Goal: Task Accomplishment & Management: Complete application form

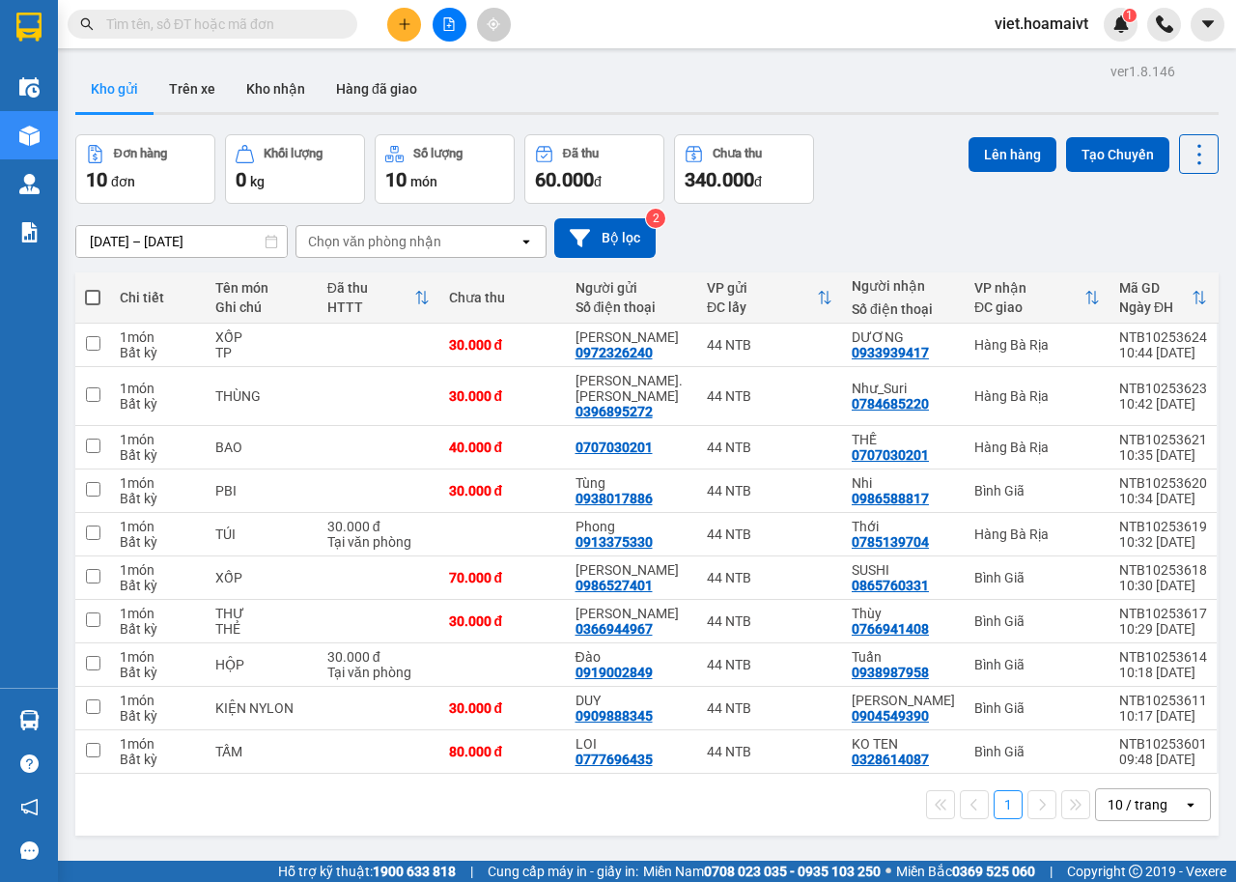
click at [326, 28] on input "text" at bounding box center [220, 24] width 228 height 21
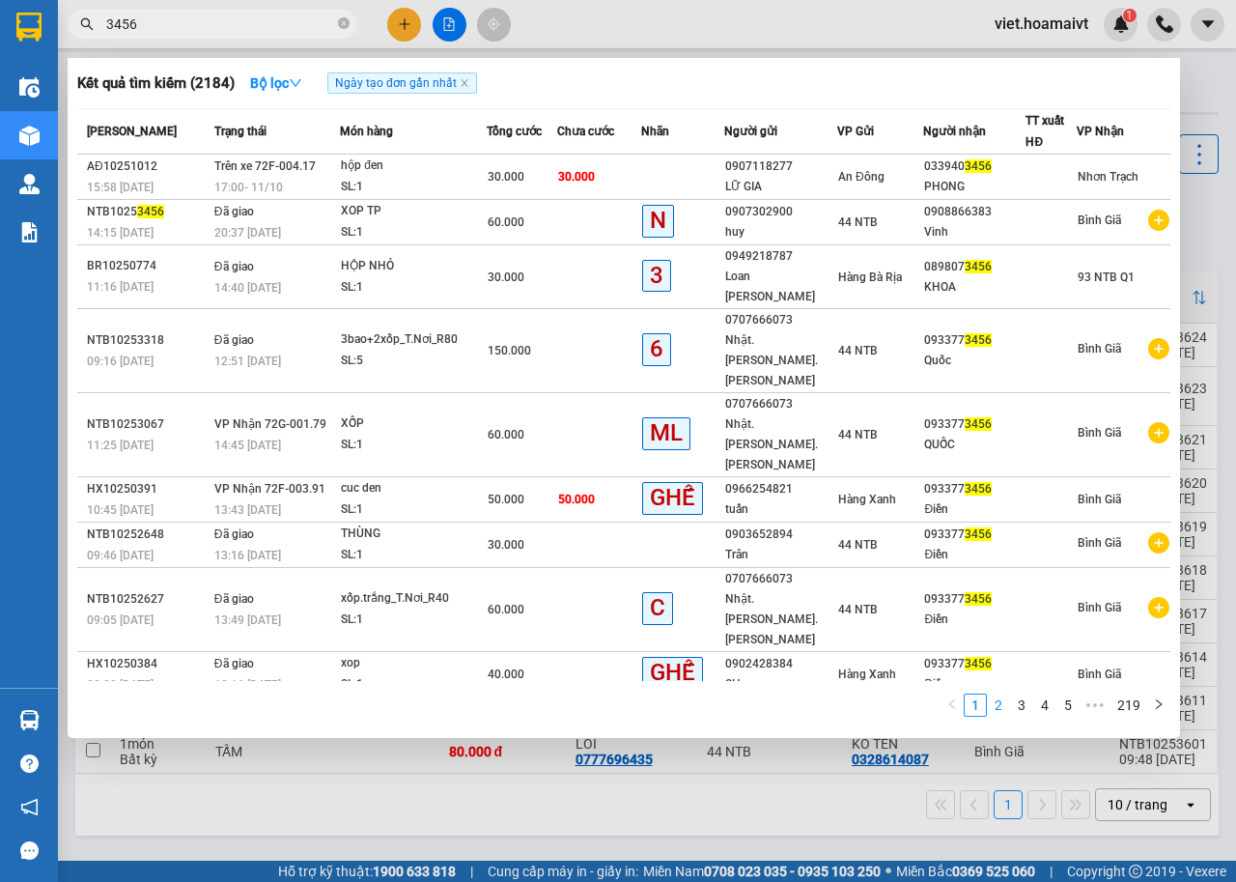
type input "3456"
click at [998, 694] on link "2" at bounding box center [998, 704] width 21 height 21
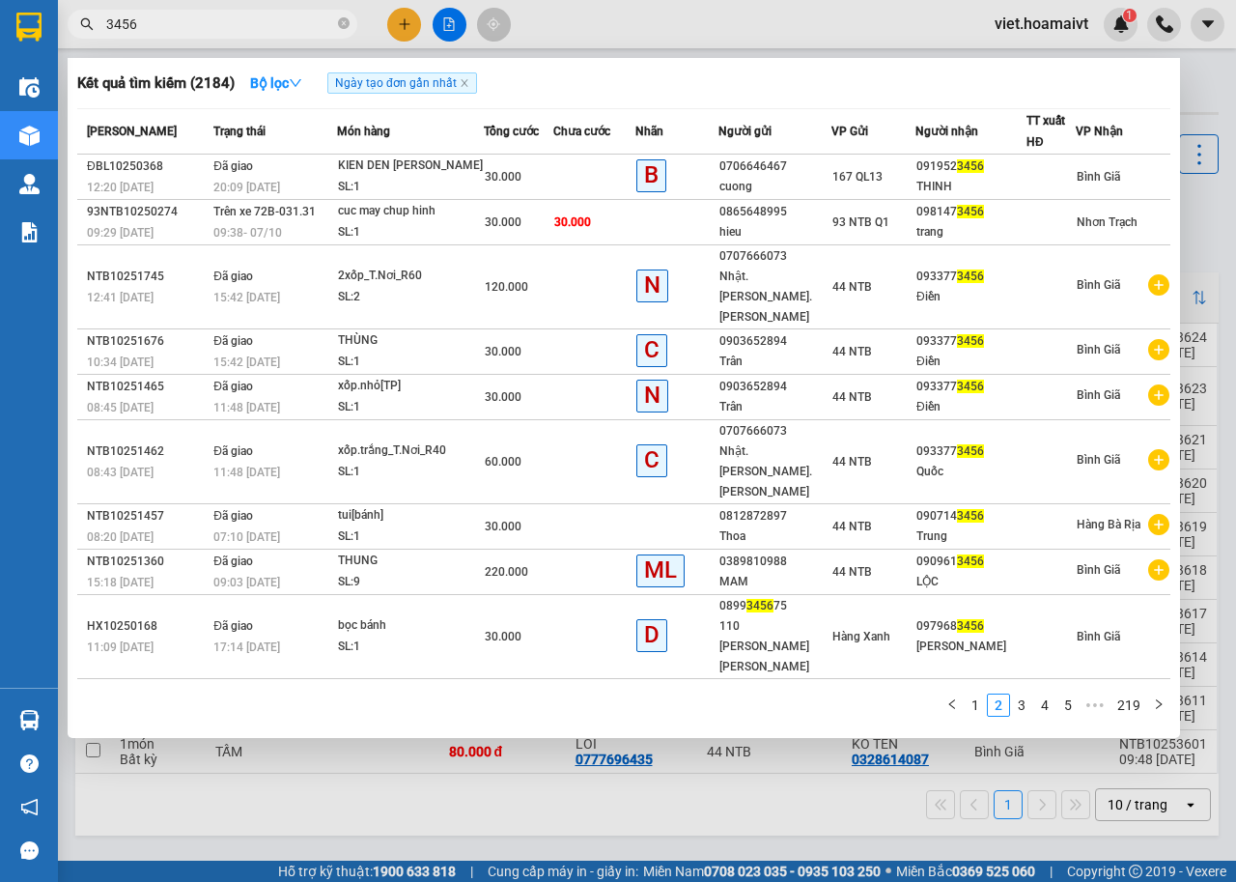
click at [407, 19] on div at bounding box center [618, 441] width 1236 height 882
click at [407, 19] on icon "plus" at bounding box center [405, 24] width 14 height 14
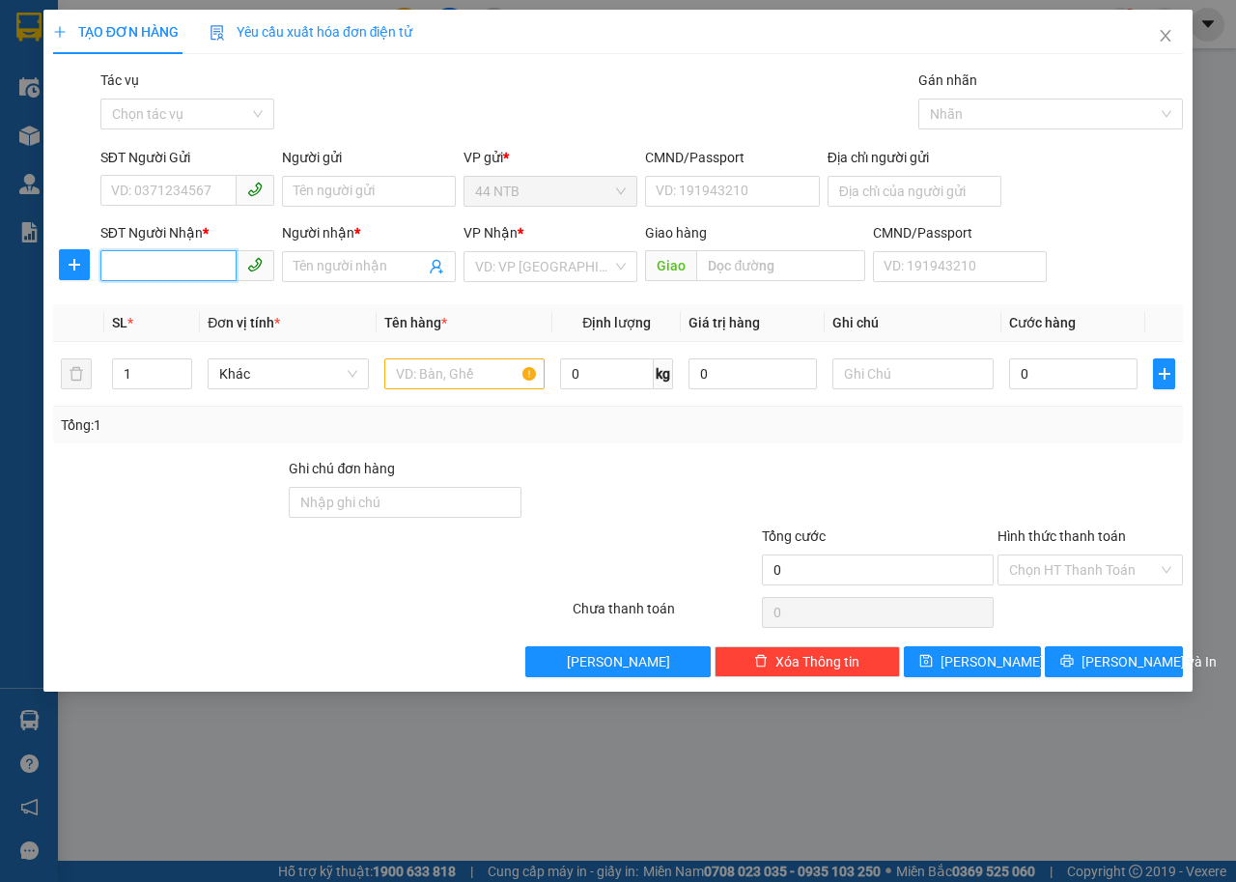
click at [209, 265] on input "SĐT Người Nhận *" at bounding box center [168, 265] width 136 height 31
type input "3456"
click at [193, 305] on div "0933773456 - Quốc" at bounding box center [187, 305] width 151 height 21
type input "39_V.L.Sơn_Q8"
type input "0933773456"
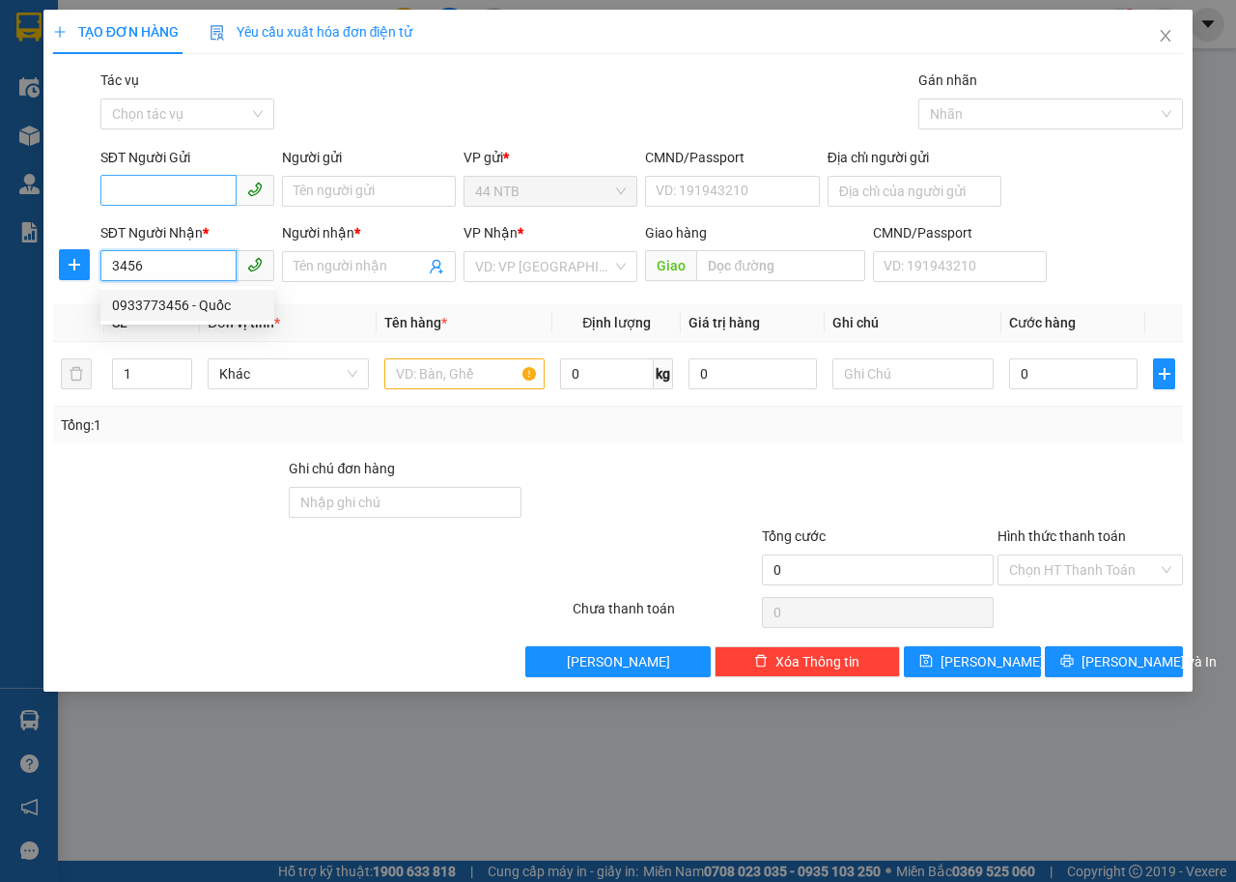
type input "Quốc"
type input "0933773456"
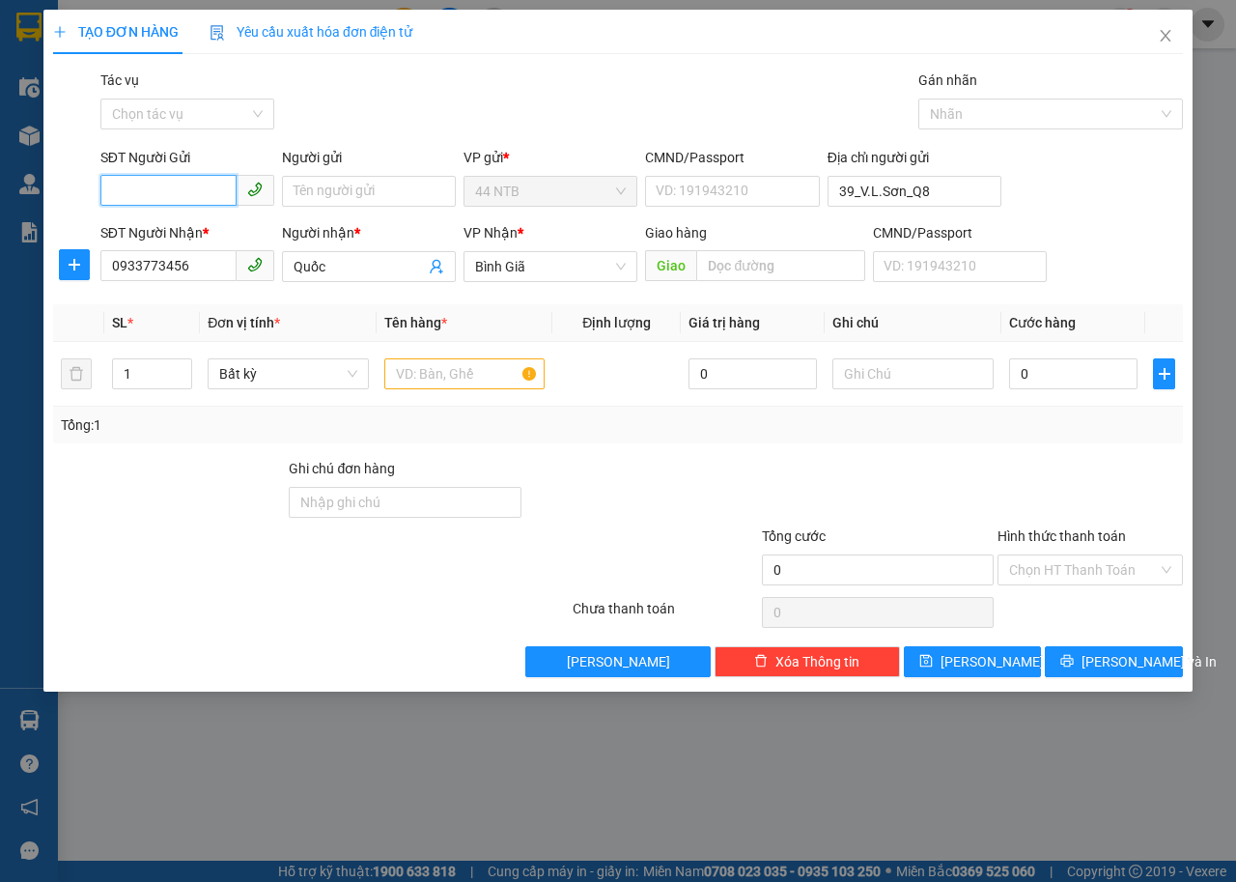
click at [210, 200] on input "SĐT Người Gửi" at bounding box center [168, 190] width 136 height 31
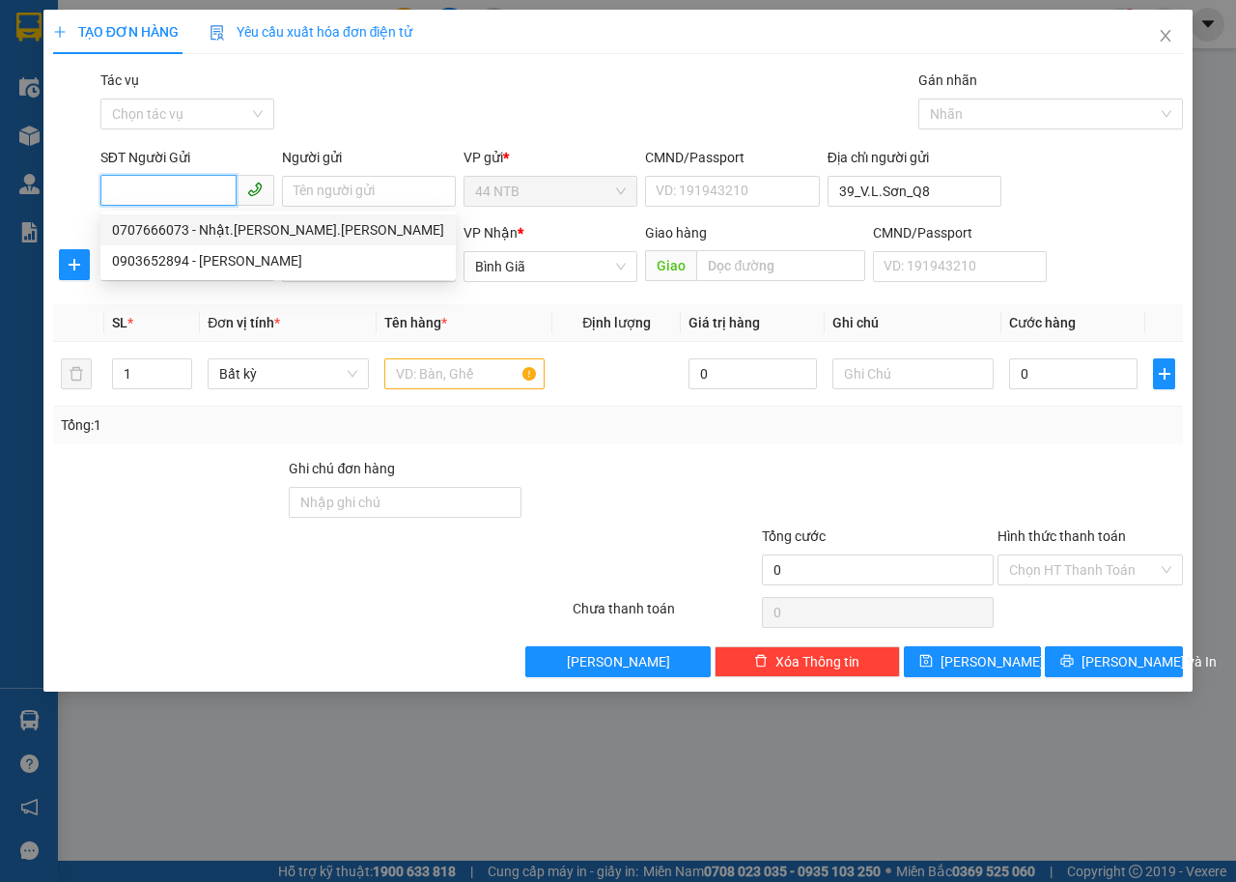
click at [216, 231] on div "0707666073 - Nhật.Kim.Thành" at bounding box center [278, 229] width 332 height 21
type input "0707666073"
type input "Nhật.[PERSON_NAME].[PERSON_NAME]"
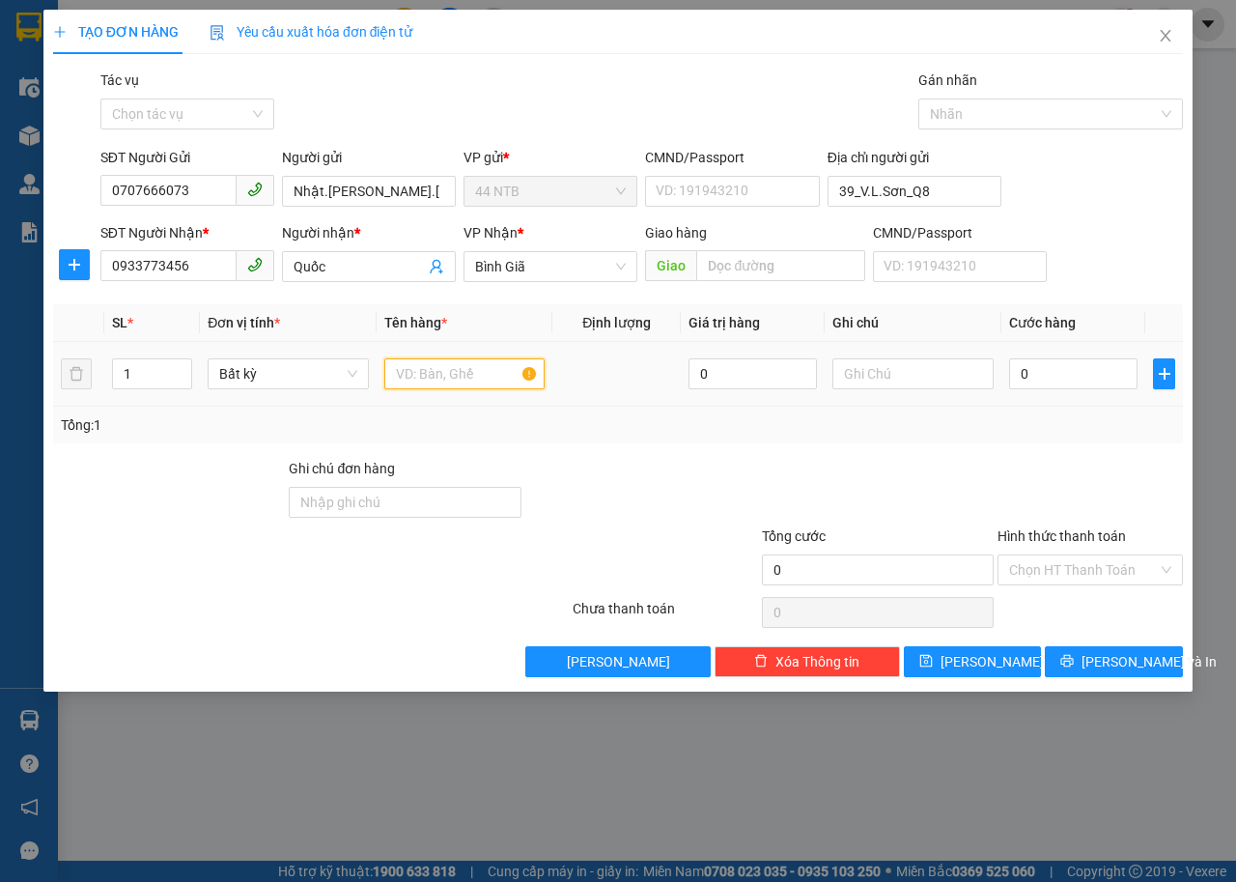
click at [437, 382] on input "text" at bounding box center [464, 373] width 161 height 31
type input "2 XỐP"
type input "2"
click at [176, 367] on span "up" at bounding box center [182, 369] width 12 height 12
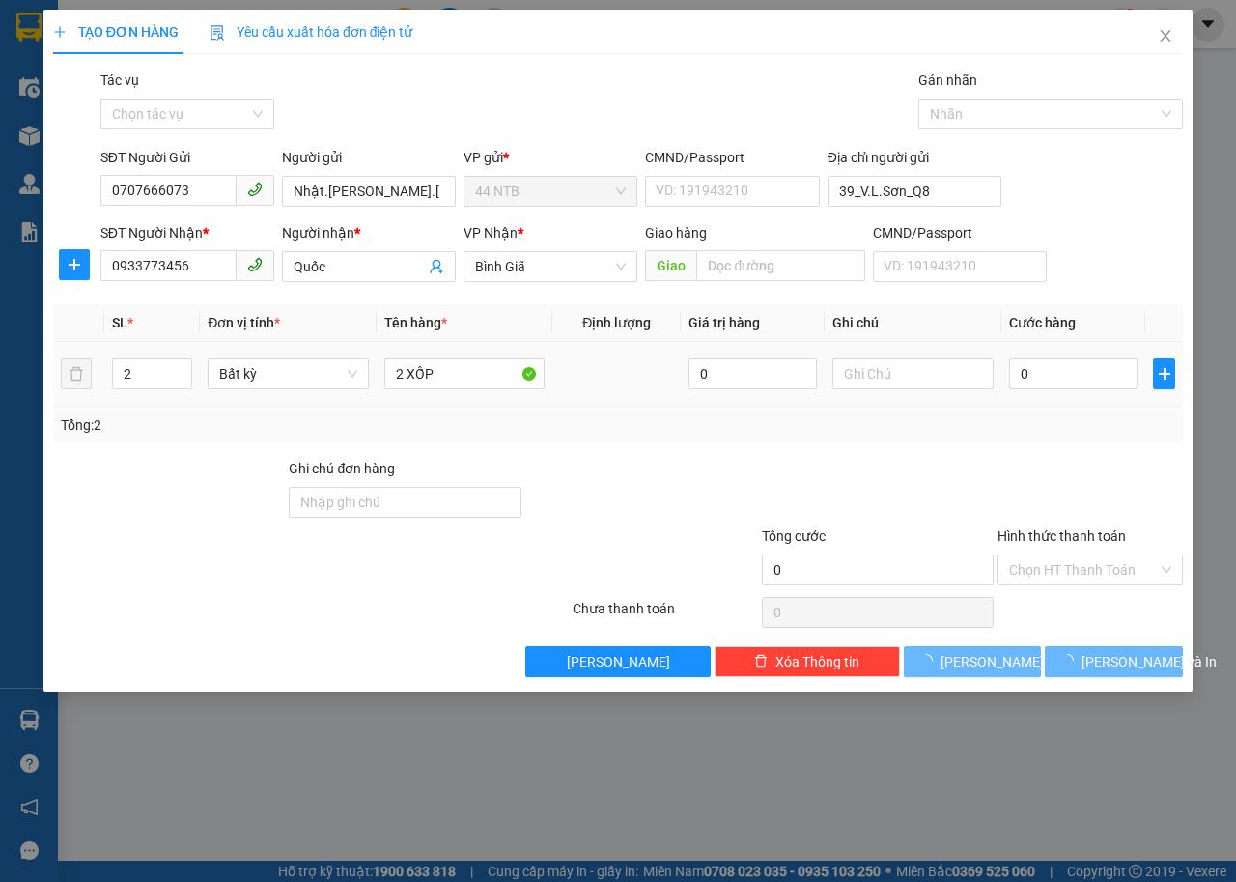
click at [900, 354] on div at bounding box center [912, 373] width 161 height 39
click at [897, 371] on input "text" at bounding box center [912, 373] width 161 height 31
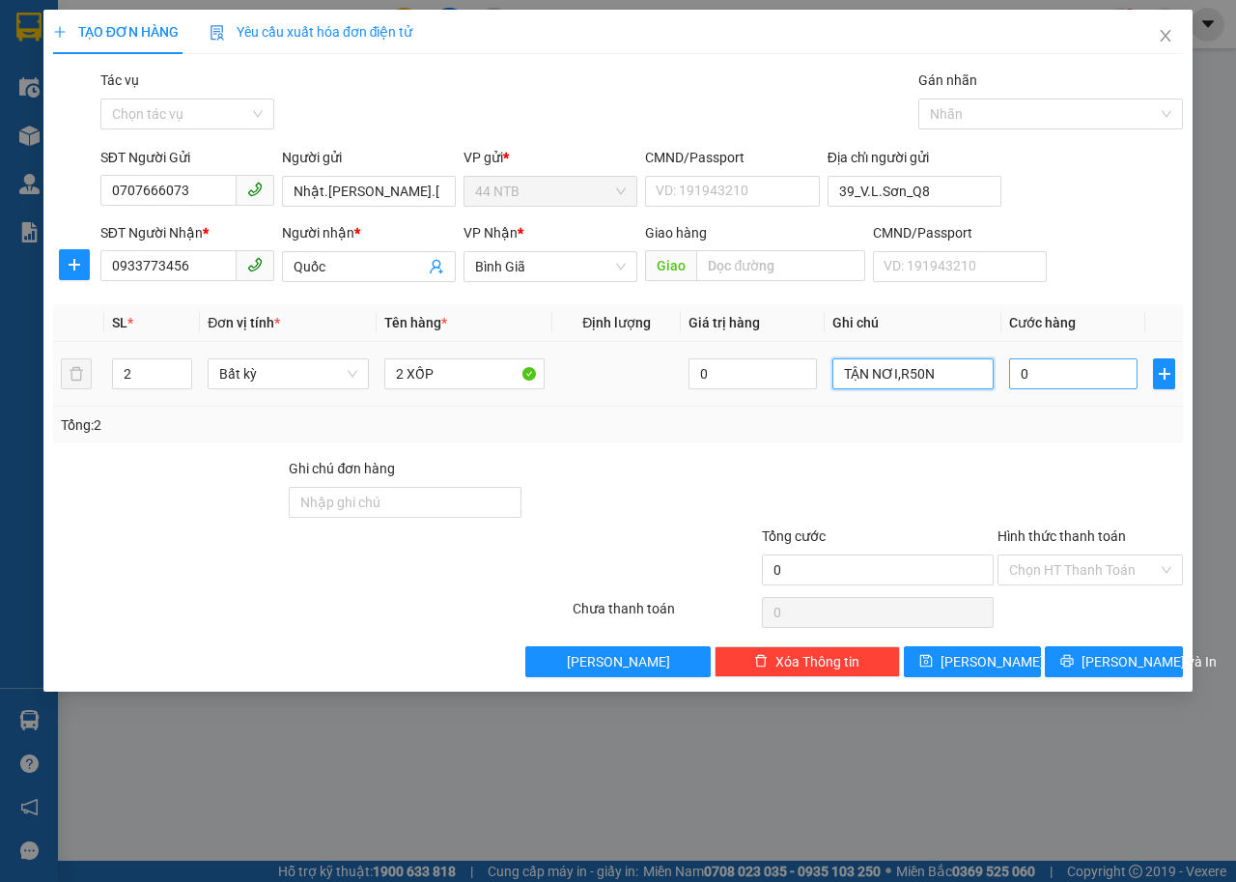
type input "TẬN NƠI,R50N"
click at [1074, 373] on input "0" at bounding box center [1073, 373] width 128 height 31
type input "8"
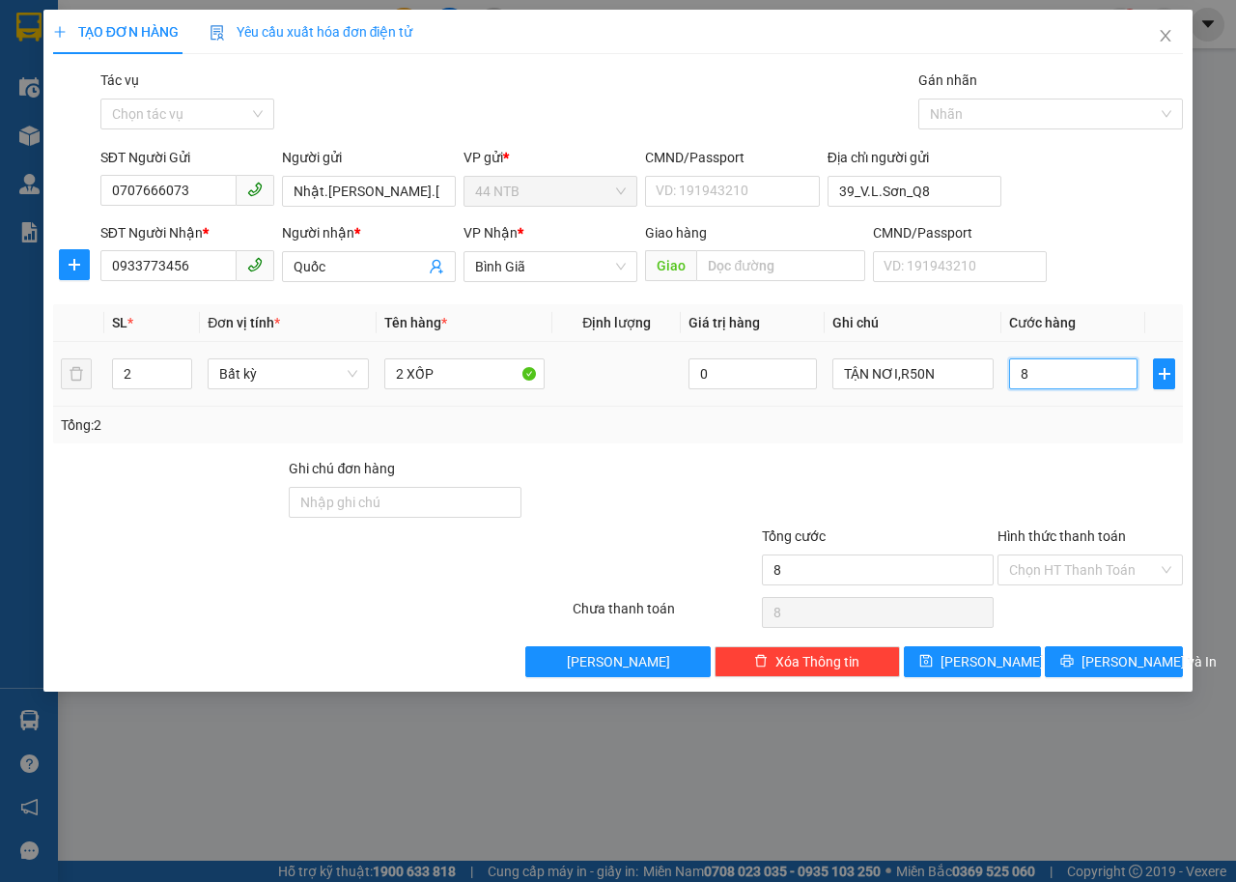
type input "80"
type input "80.000"
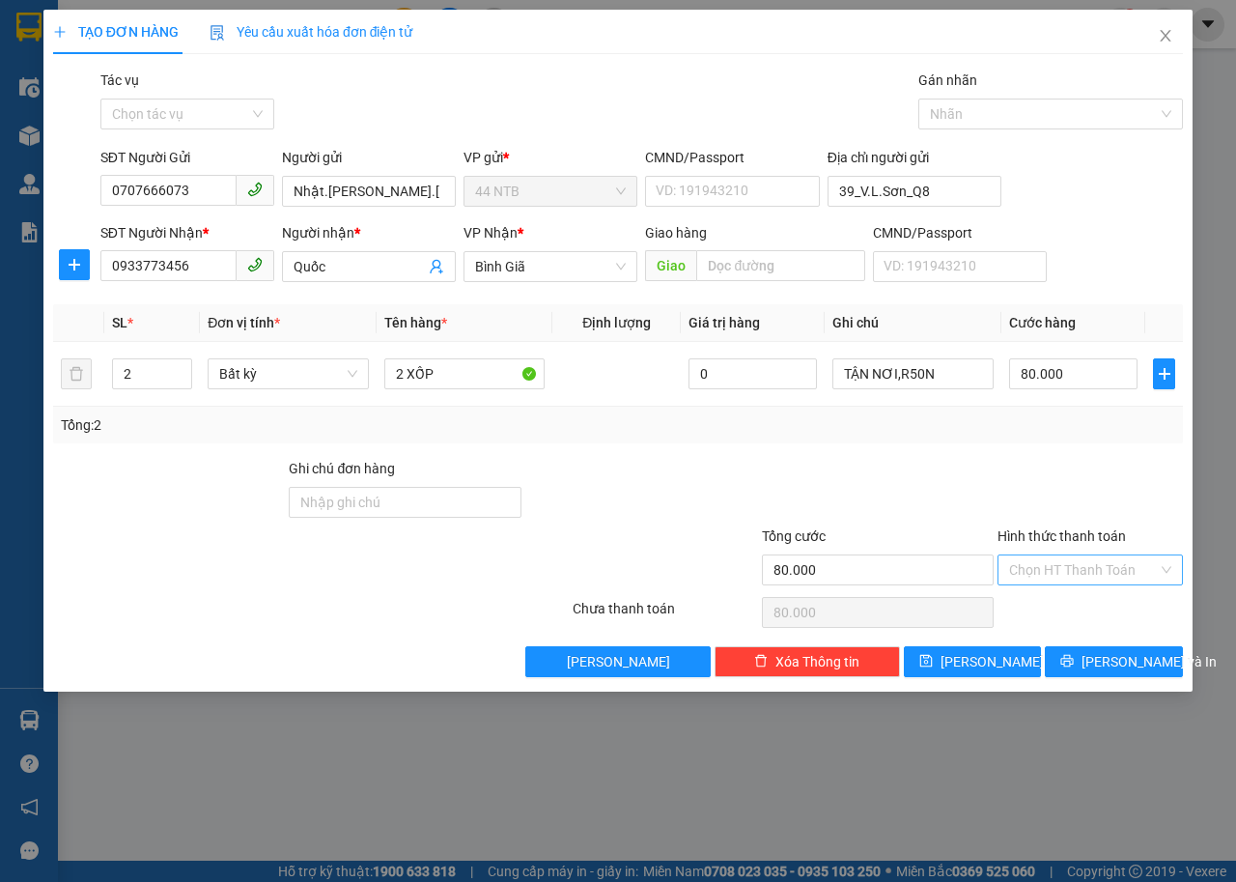
click at [1049, 569] on input "Hình thức thanh toán" at bounding box center [1083, 569] width 149 height 29
click at [1071, 606] on div "Tại văn phòng" at bounding box center [1090, 608] width 162 height 21
type input "0"
click at [1094, 646] on button "Lưu và In" at bounding box center [1114, 661] width 138 height 31
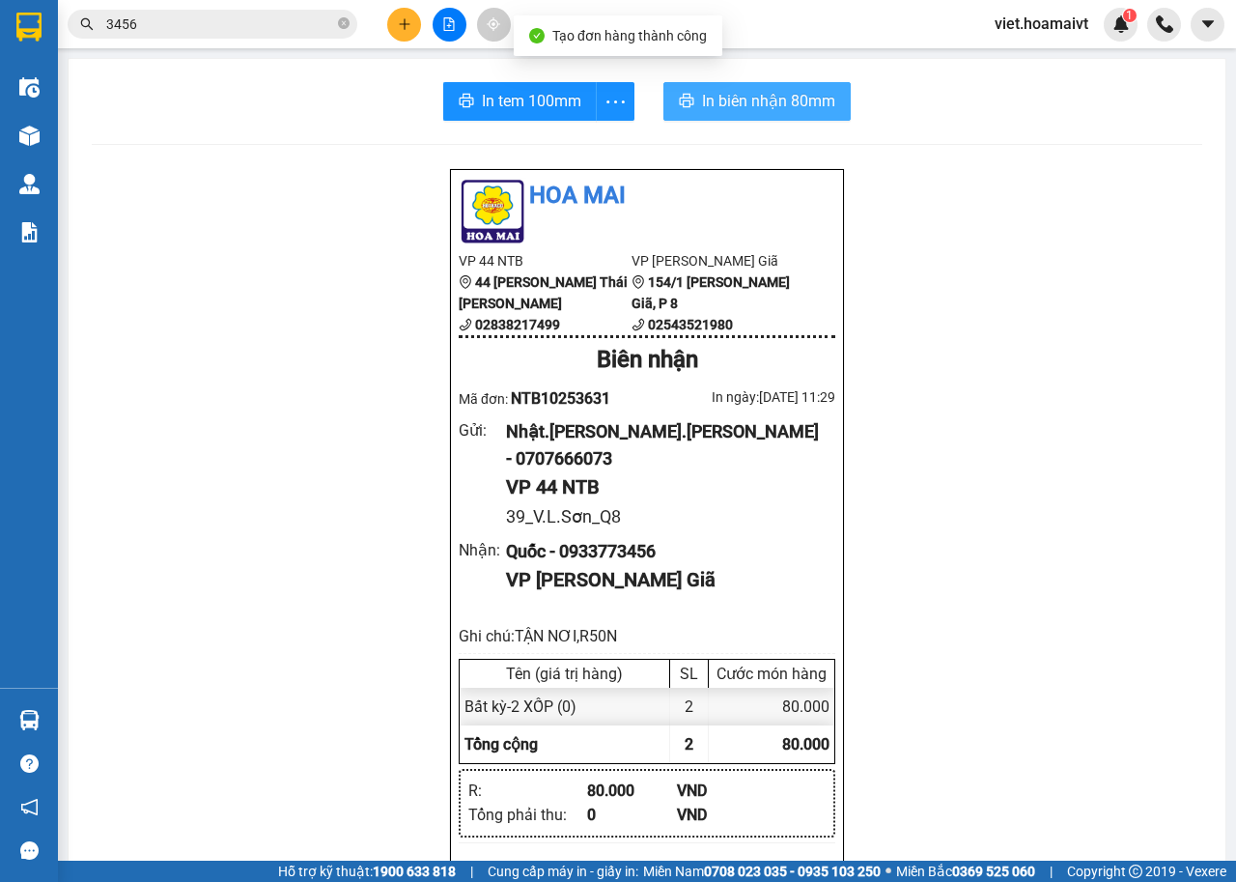
click at [688, 87] on button "In biên nhận 80mm" at bounding box center [756, 101] width 187 height 39
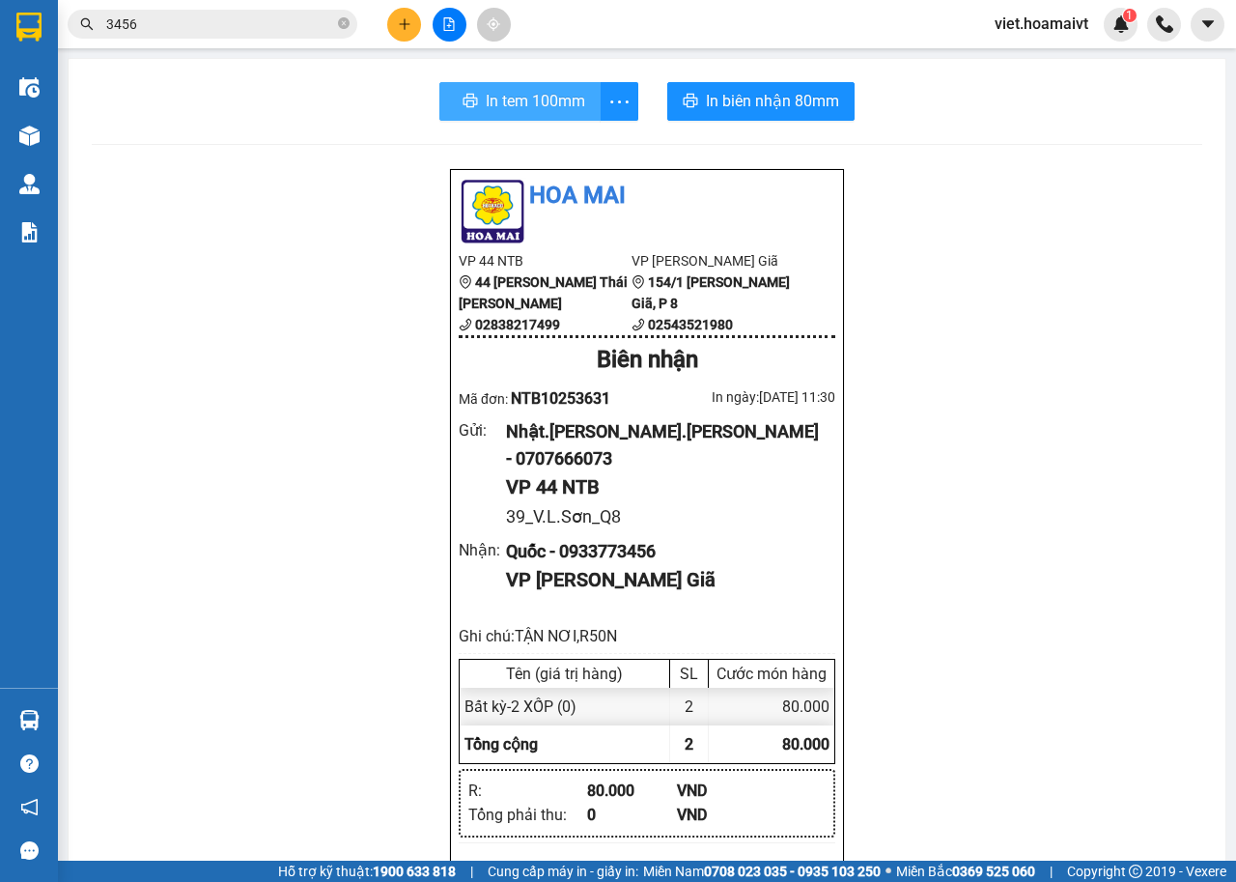
click at [551, 93] on span "In tem 100mm" at bounding box center [535, 101] width 99 height 24
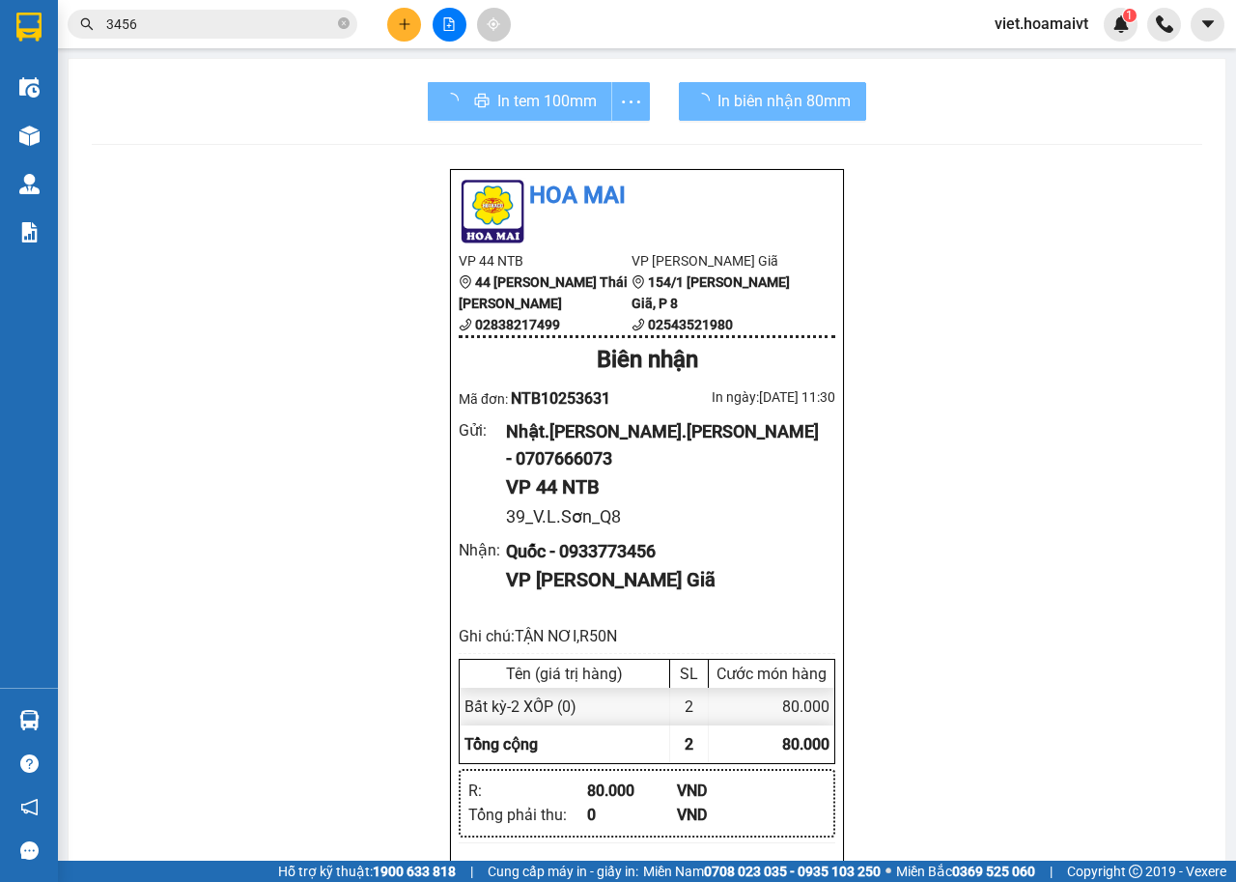
click at [976, 591] on div "Hoa Mai VP 44 NTB 44 Nguyễn Thái Bình 02838217499 VP Bình Giã 154/1 Bình Giã,…" at bounding box center [647, 873] width 1111 height 1410
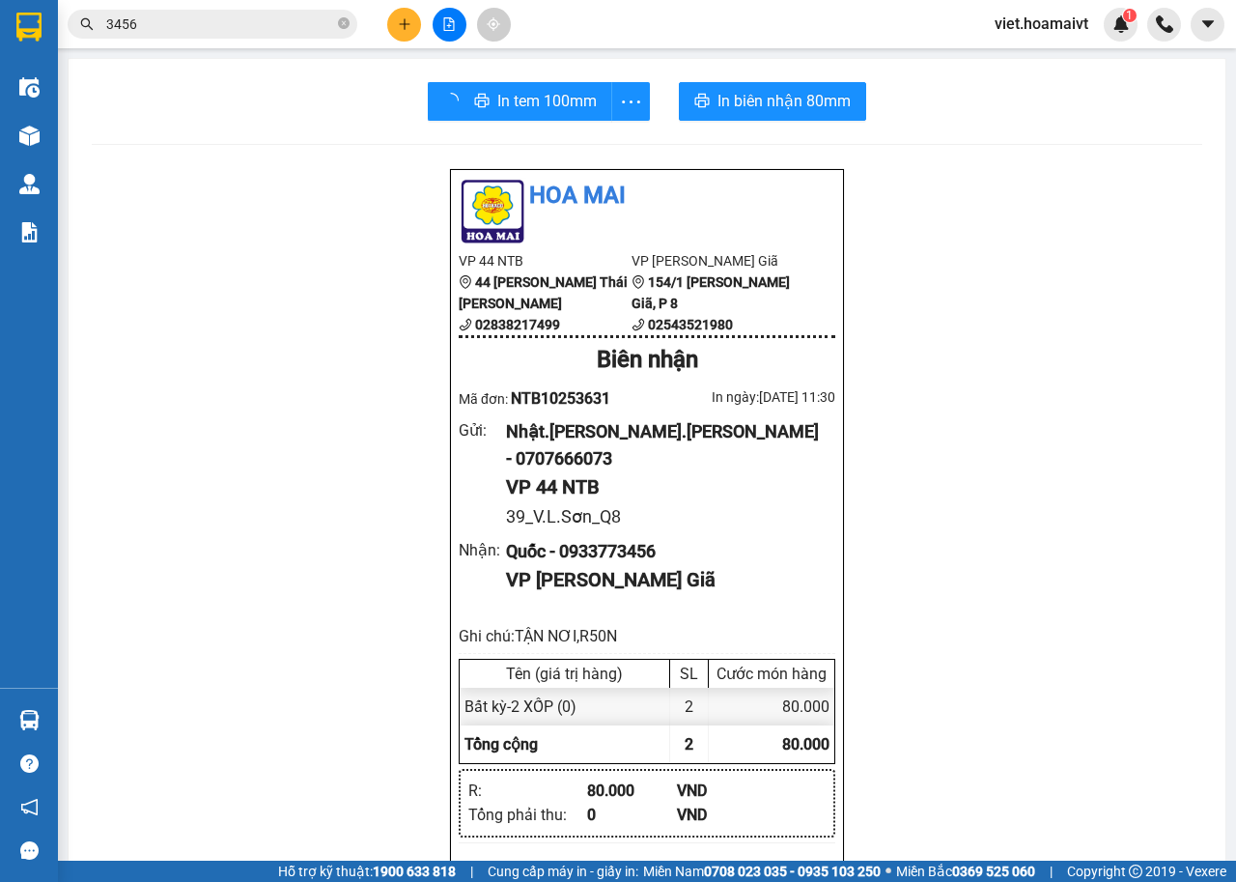
click at [976, 591] on div "Hoa Mai VP 44 NTB 44 Nguyễn Thái Bình 02838217499 VP Bình Giã 154/1 Bình Giã,…" at bounding box center [647, 873] width 1111 height 1410
click at [955, 258] on div "Hoa Mai VP 44 NTB 44 Nguyễn Thái Bình 02838217499 VP Bình Giã 154/1 Bình Giã,…" at bounding box center [647, 873] width 1111 height 1410
click at [1019, 384] on div "Hoa Mai VP 44 NTB 44 Nguyễn Thái Bình 02838217499 VP Bình Giã 154/1 Bình Giã,…" at bounding box center [647, 873] width 1111 height 1410
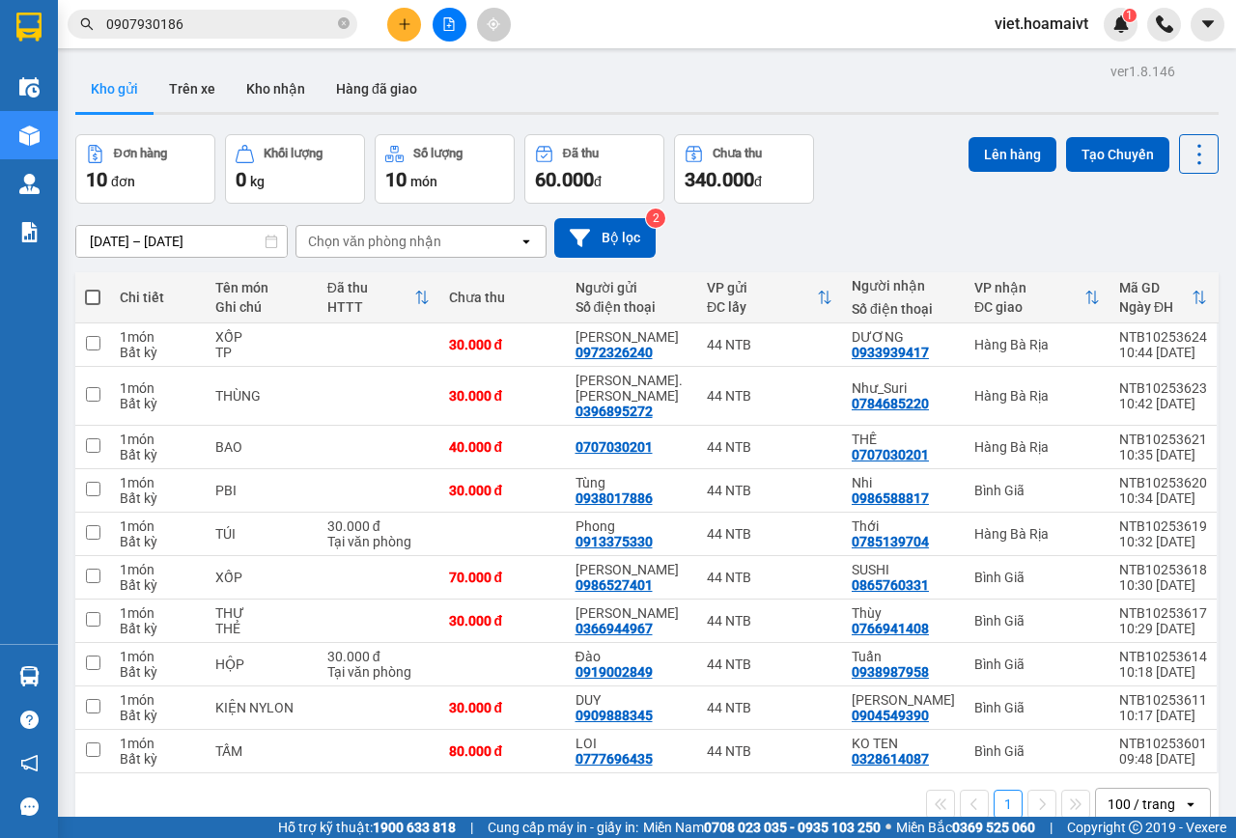
scroll to position [89, 0]
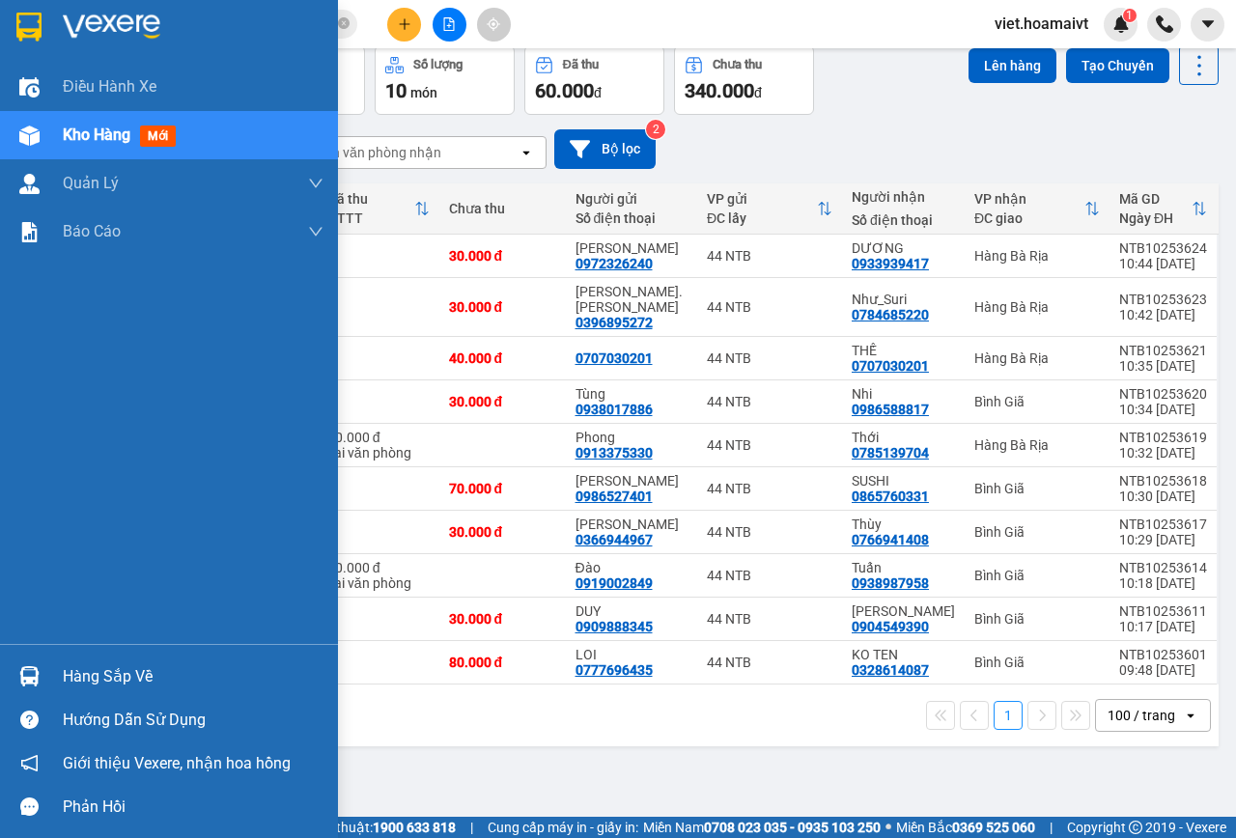
click at [82, 34] on img at bounding box center [112, 27] width 98 height 29
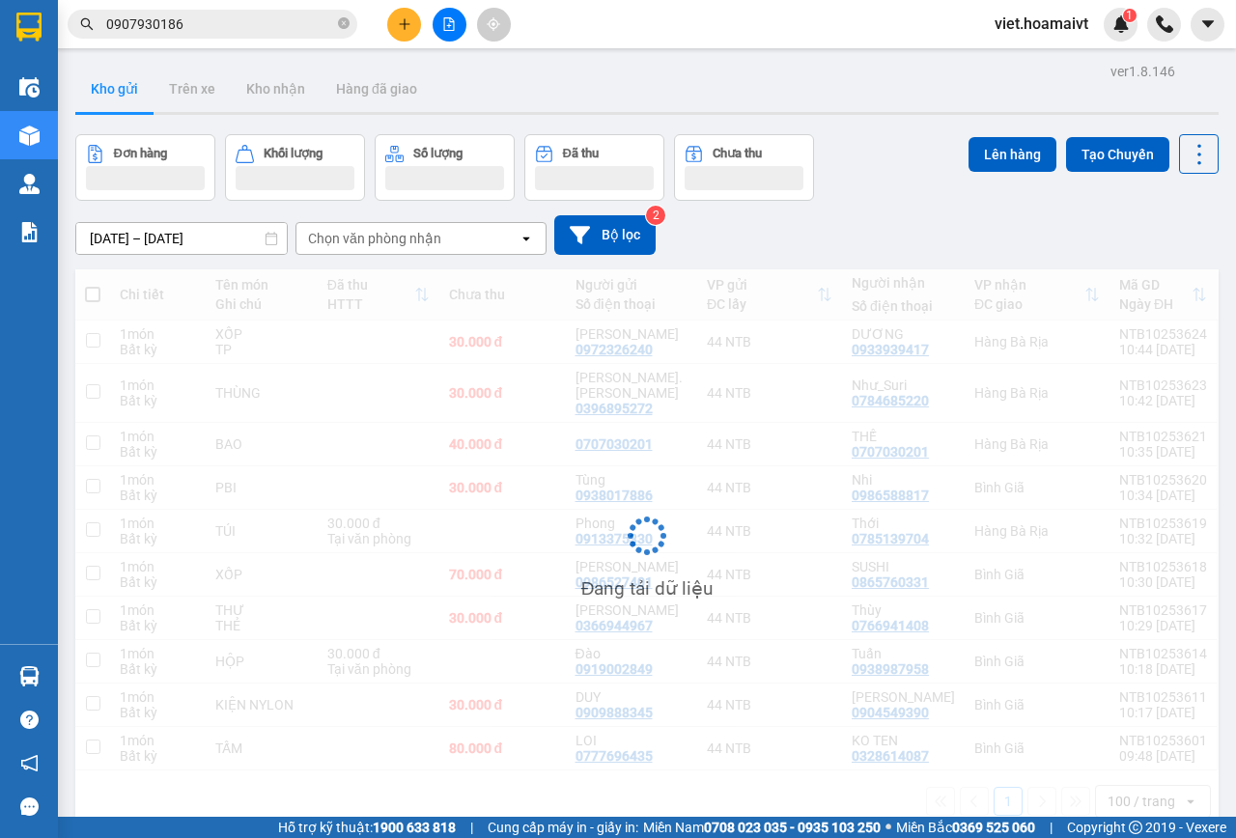
click at [908, 156] on div "Đơn hàng Khối lượng Số lượng Đã thu Chưa thu Lên hàng Tạo Chuyến" at bounding box center [646, 167] width 1143 height 67
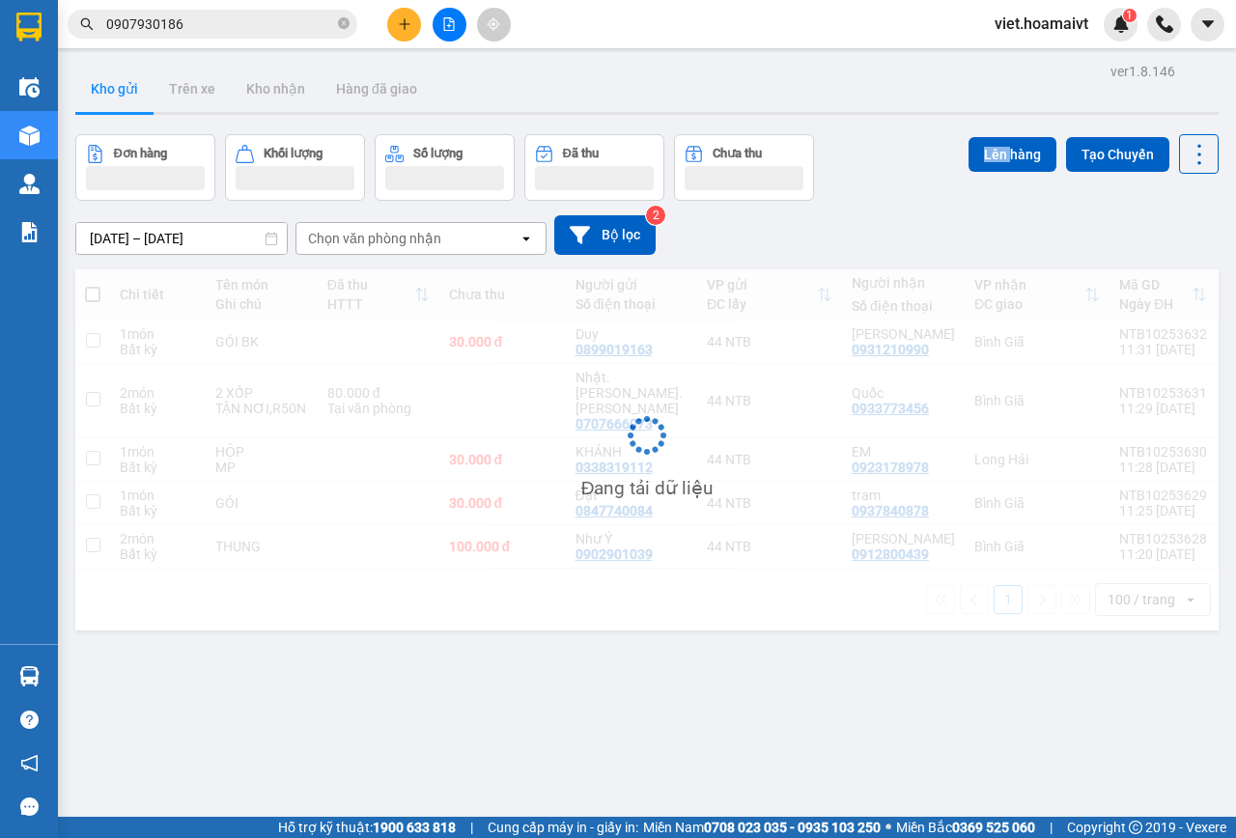
click at [908, 156] on div "Đơn hàng Khối lượng Số lượng Đã thu Chưa thu Lên hàng Tạo Chuyến" at bounding box center [646, 167] width 1143 height 67
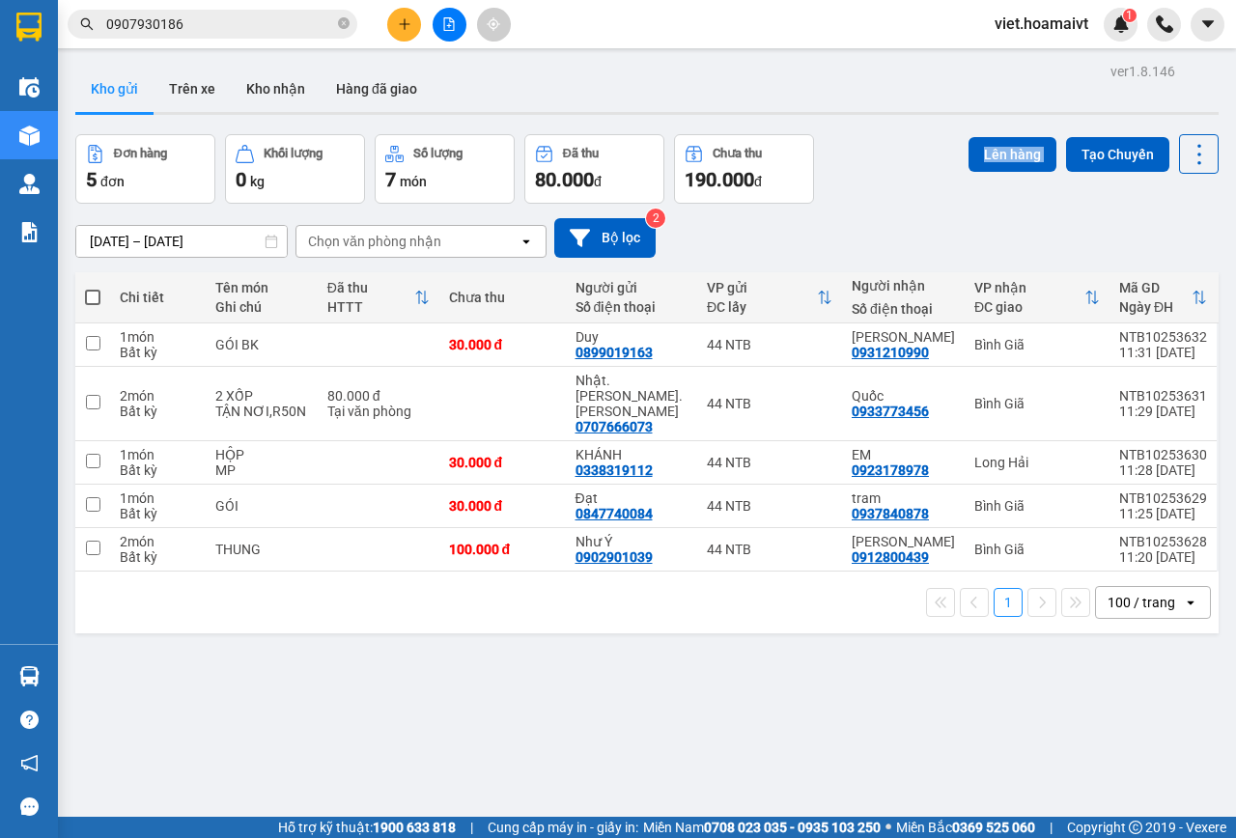
click at [908, 156] on div "Đơn hàng 5 đơn [PERSON_NAME] 0 kg Số [PERSON_NAME] 7 món Đã thu 80.000 [PERSON_…" at bounding box center [646, 169] width 1143 height 70
